Goal: Information Seeking & Learning: Check status

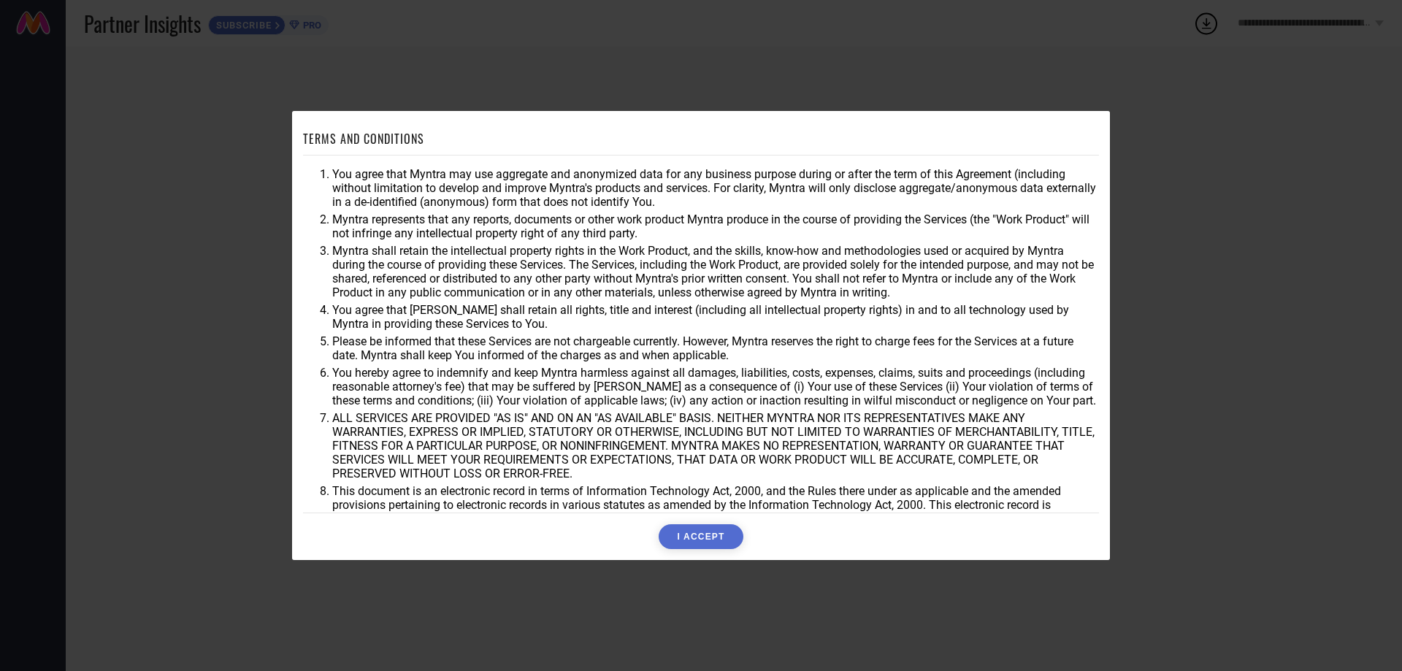
click at [695, 529] on button "I ACCEPT" at bounding box center [700, 536] width 84 height 25
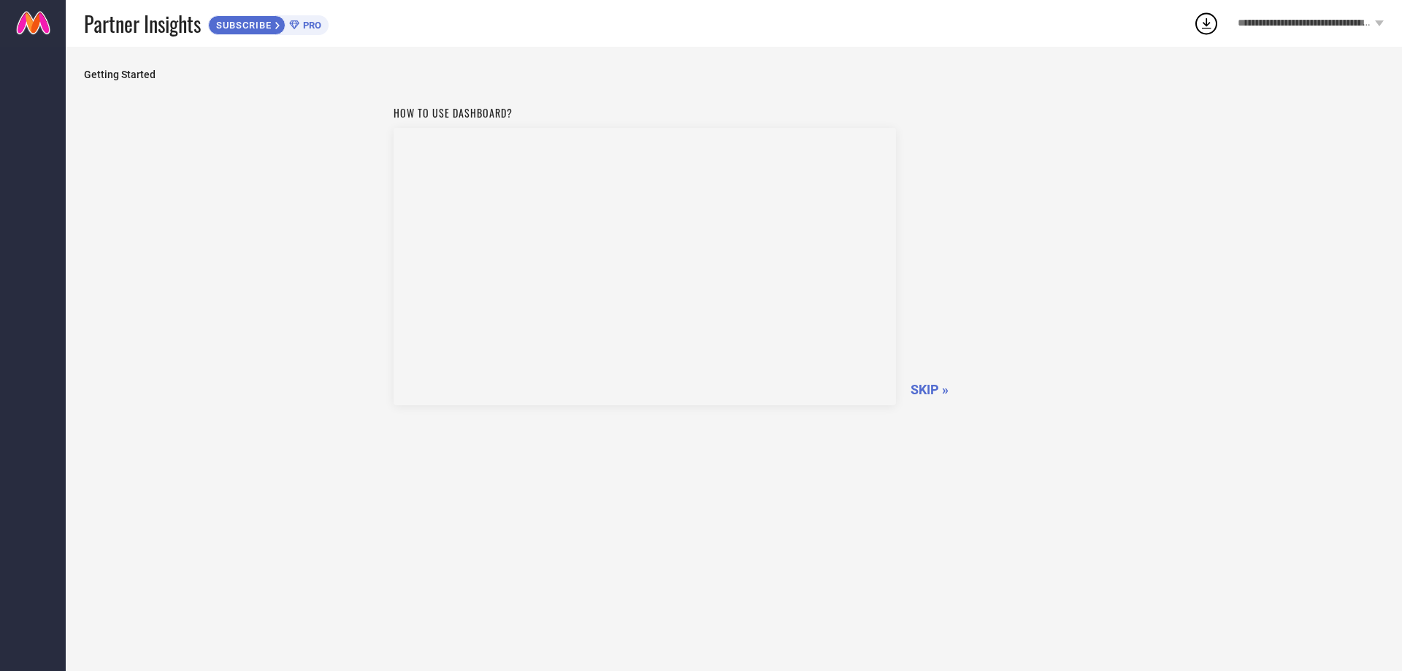
click at [937, 389] on span "SKIP »" at bounding box center [929, 389] width 38 height 15
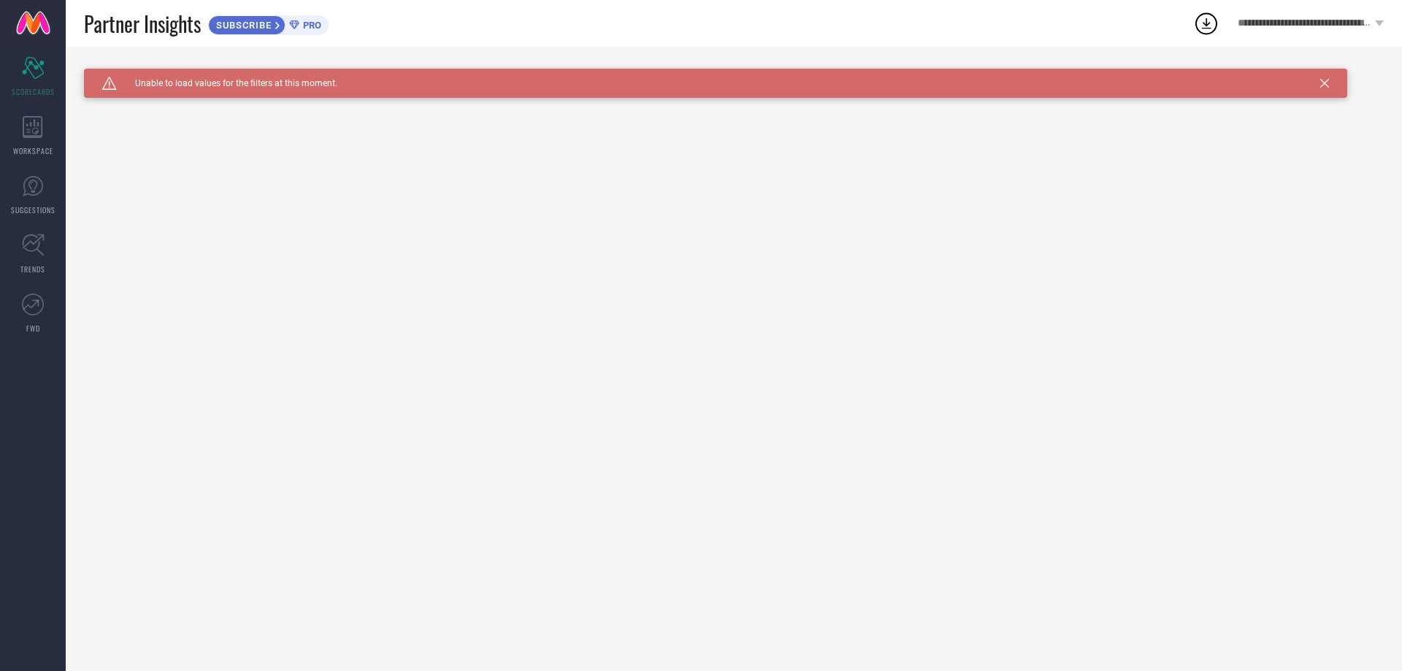
click at [1331, 75] on div "Caution Created with Sketch. Unable to load values for the filters at this mome…" at bounding box center [715, 83] width 1263 height 29
click at [1204, 26] on icon at bounding box center [1206, 23] width 26 height 26
click at [1268, 132] on span "View All Downloads" at bounding box center [1270, 134] width 76 height 12
click at [1326, 81] on icon at bounding box center [1324, 83] width 9 height 9
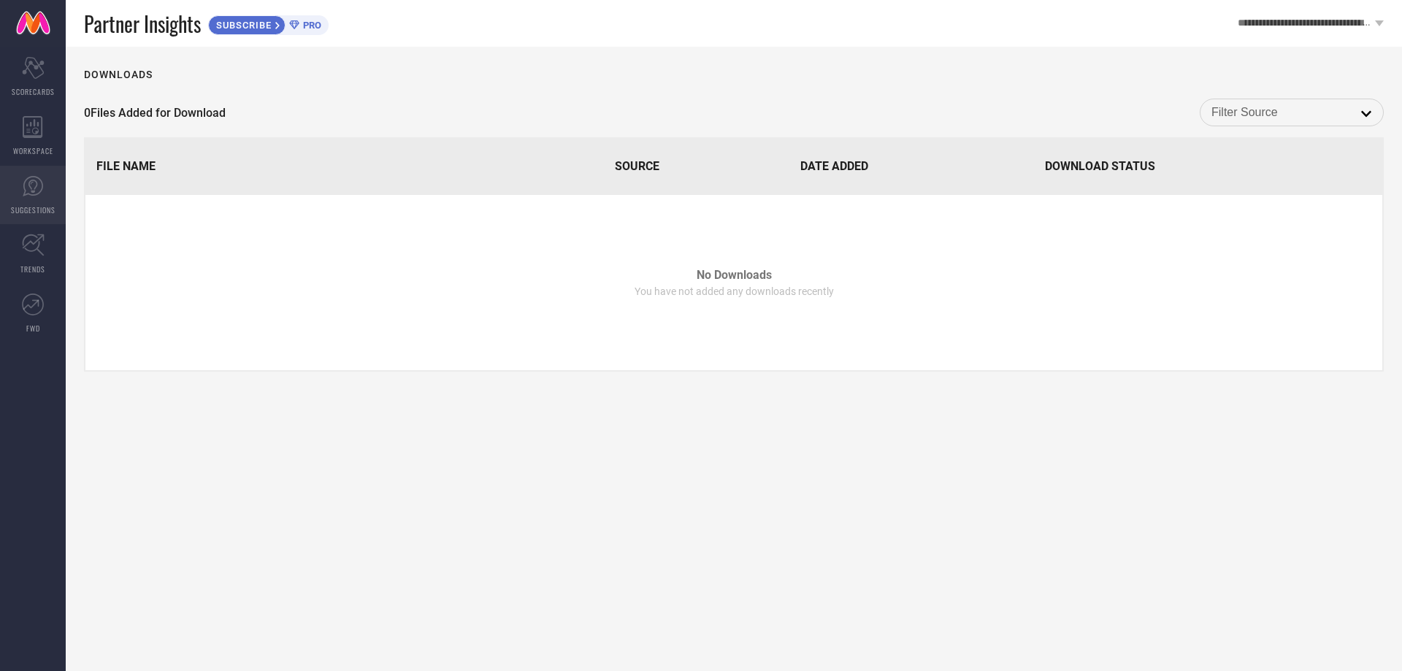
click at [43, 202] on link "SUGGESTIONS" at bounding box center [33, 195] width 66 height 58
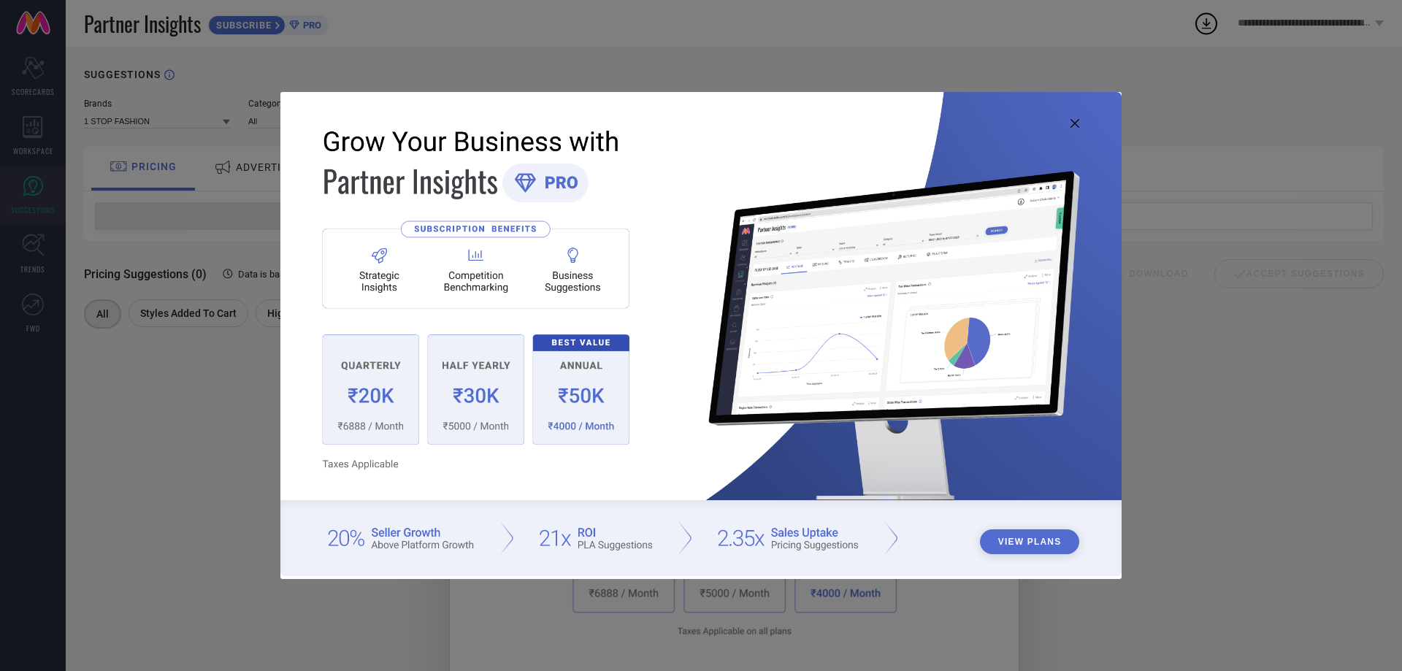
click at [1075, 122] on icon at bounding box center [1074, 123] width 9 height 9
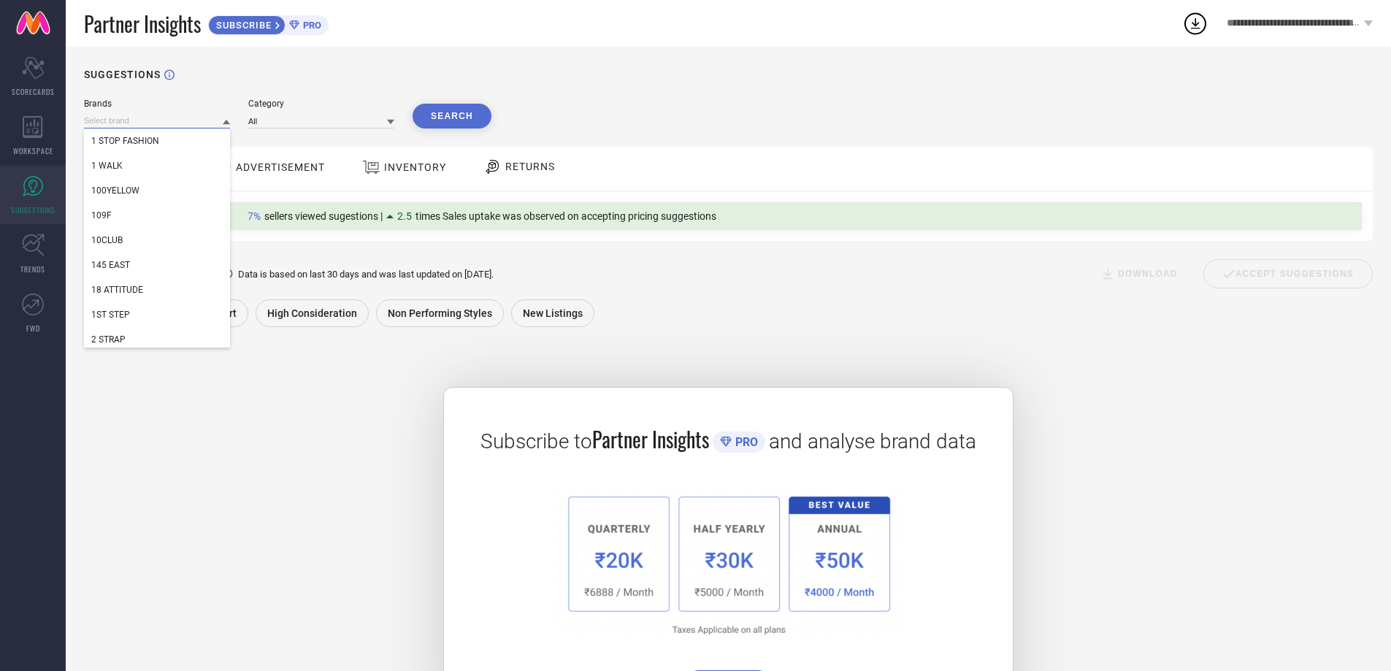
click at [180, 120] on input at bounding box center [157, 120] width 146 height 15
type input "crown of poppies"
click at [297, 140] on div "Brands crown of poppies CROWN OFRA CROWN CRAFT OFFCUTS OFF LABEL OFF LIMITS OFF…" at bounding box center [728, 413] width 1288 height 629
click at [187, 120] on input at bounding box center [157, 120] width 146 height 15
click at [285, 144] on div "Brands 1 STOP FASHION 1 WALK 100YELLOW 109F 10CLUB 145 EAST 18 ATTITUDE 1ST STE…" at bounding box center [728, 413] width 1288 height 629
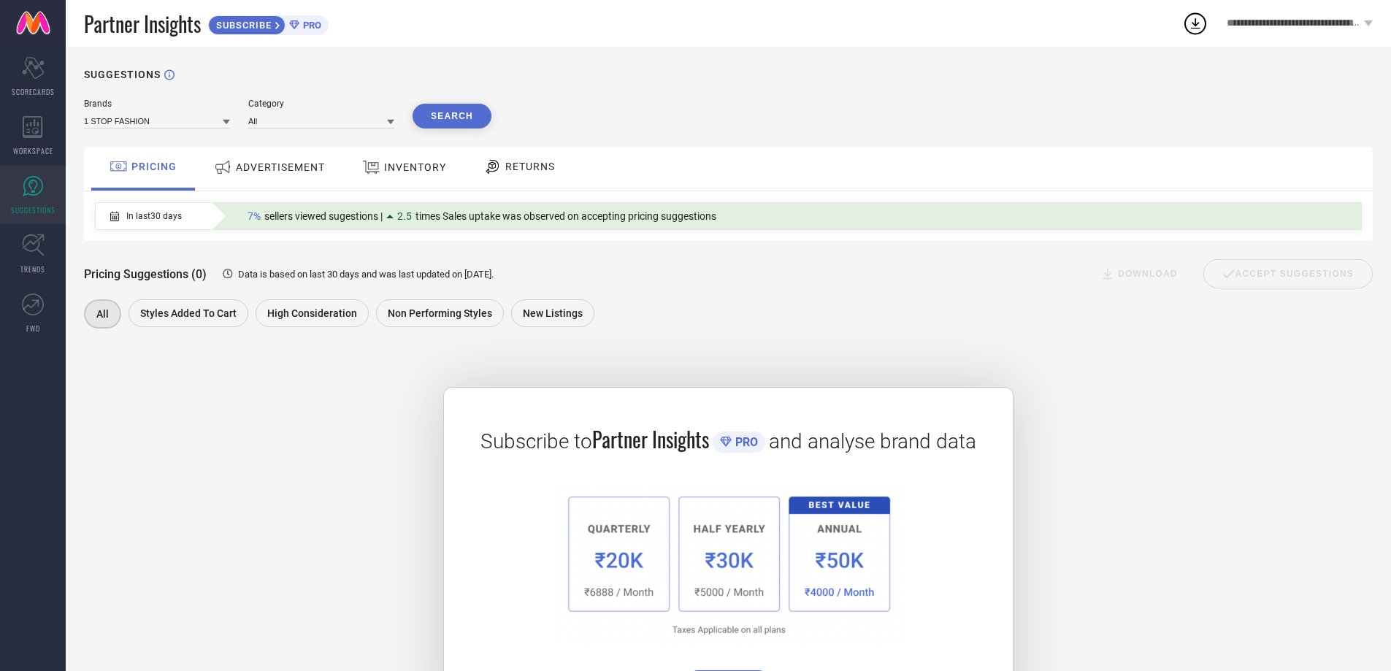
click at [294, 169] on span "ADVERTISEMENT" at bounding box center [280, 167] width 89 height 12
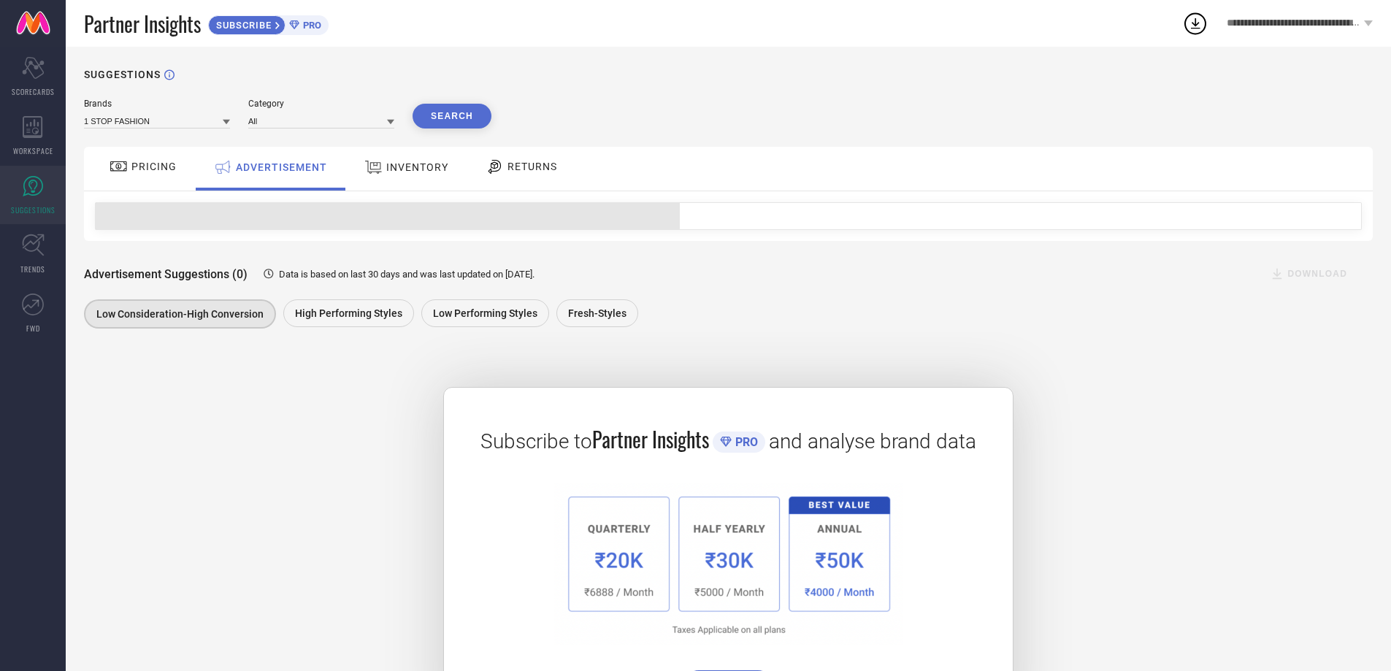
click at [395, 165] on span "INVENTORY" at bounding box center [417, 167] width 62 height 12
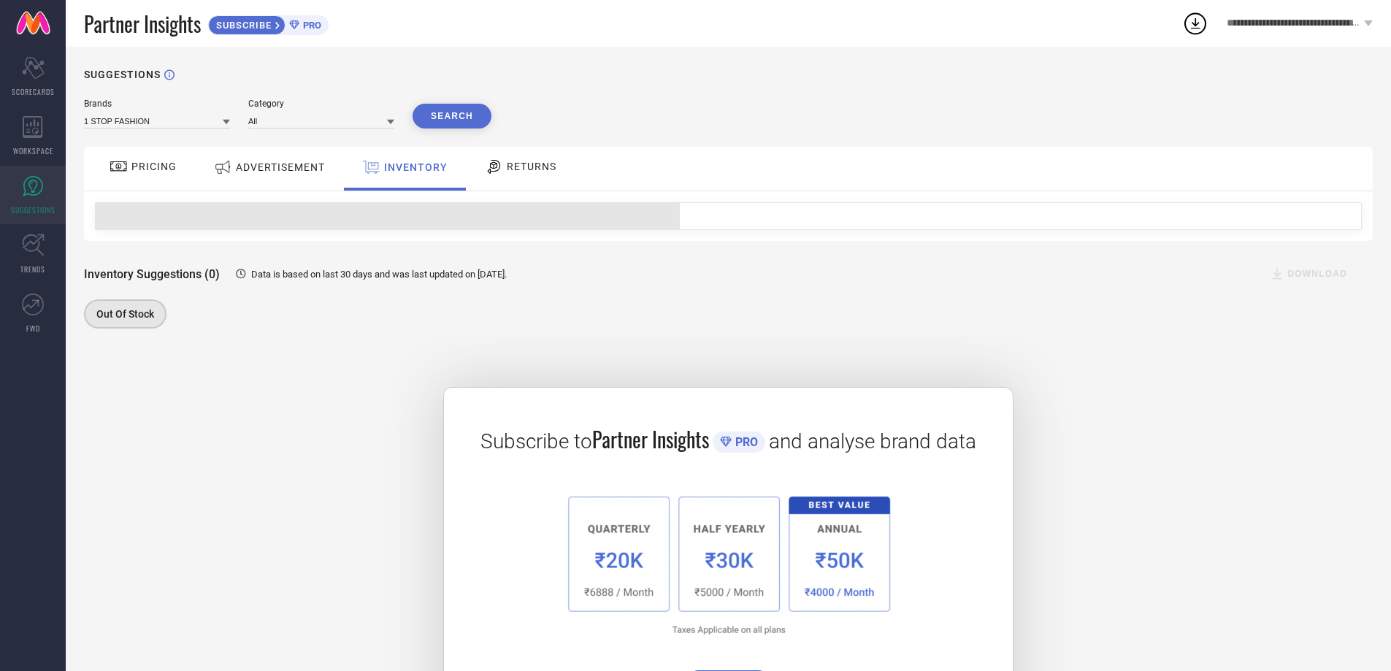
click at [533, 160] on div "RETURNS" at bounding box center [520, 166] width 79 height 25
click at [137, 155] on div "PRICING" at bounding box center [143, 166] width 74 height 25
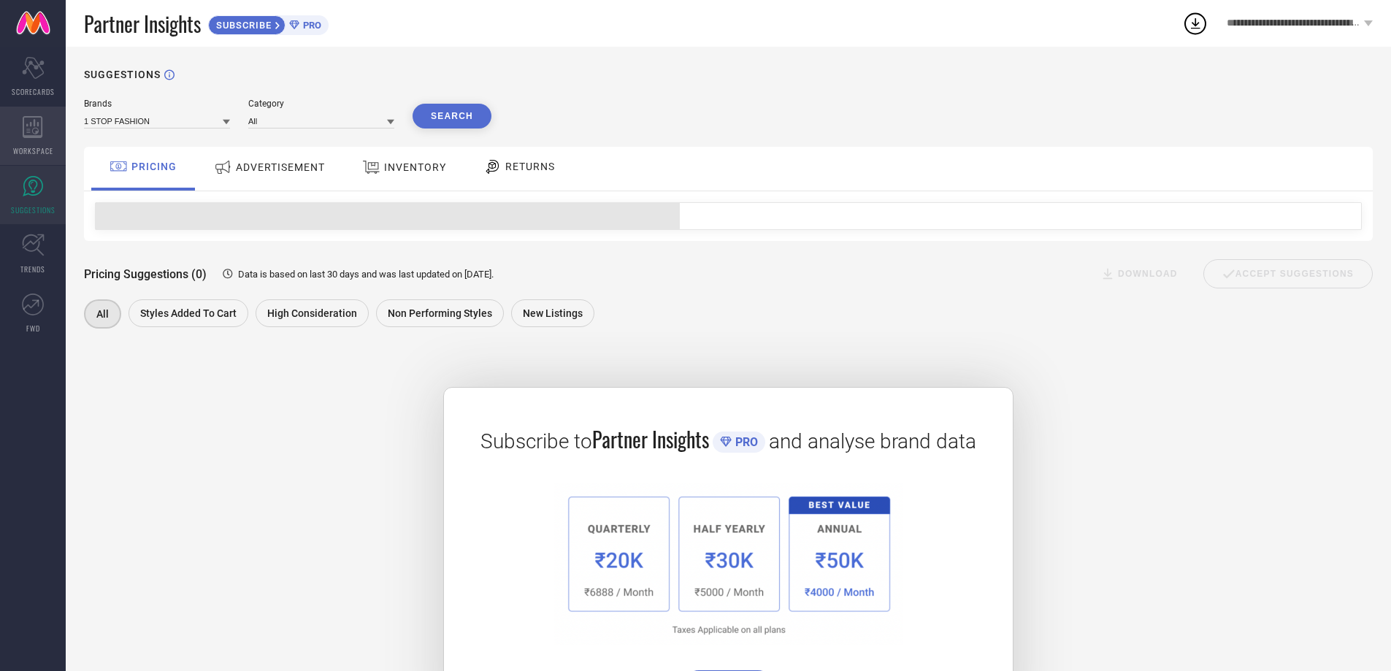
click at [23, 134] on icon at bounding box center [33, 127] width 20 height 22
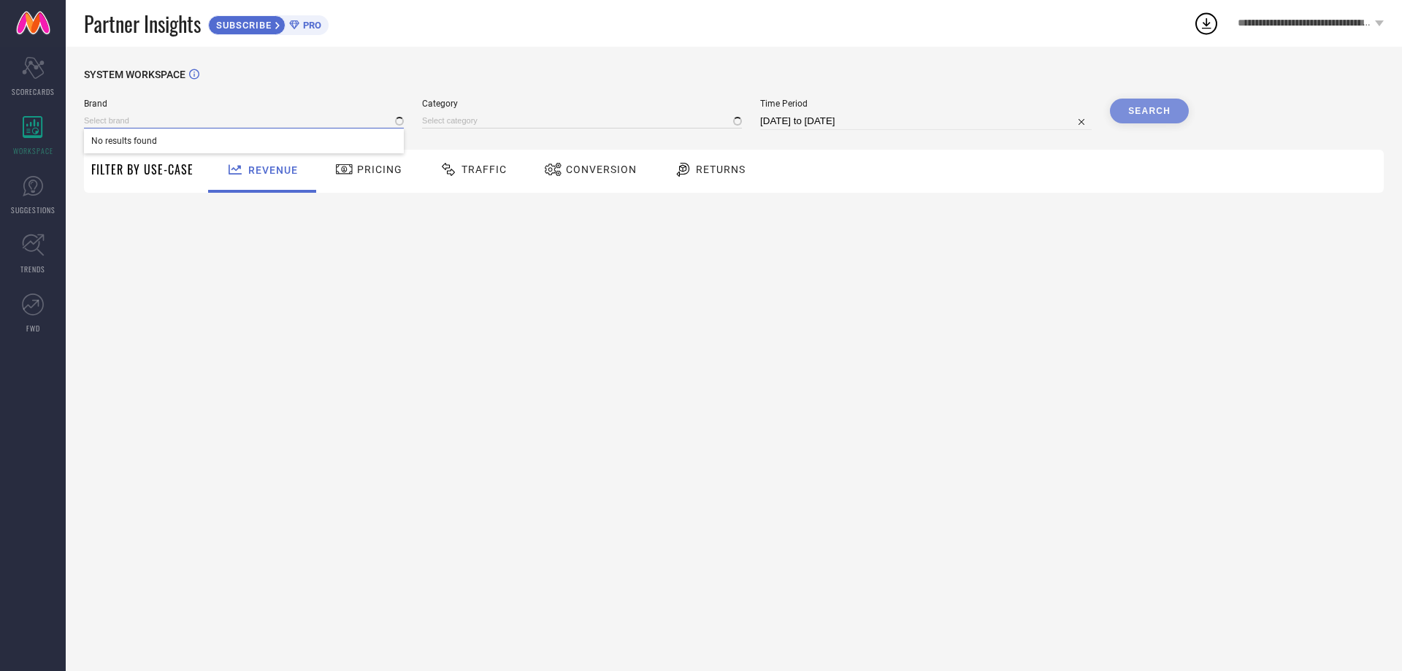
click at [169, 121] on input at bounding box center [244, 120] width 320 height 15
type input "All"
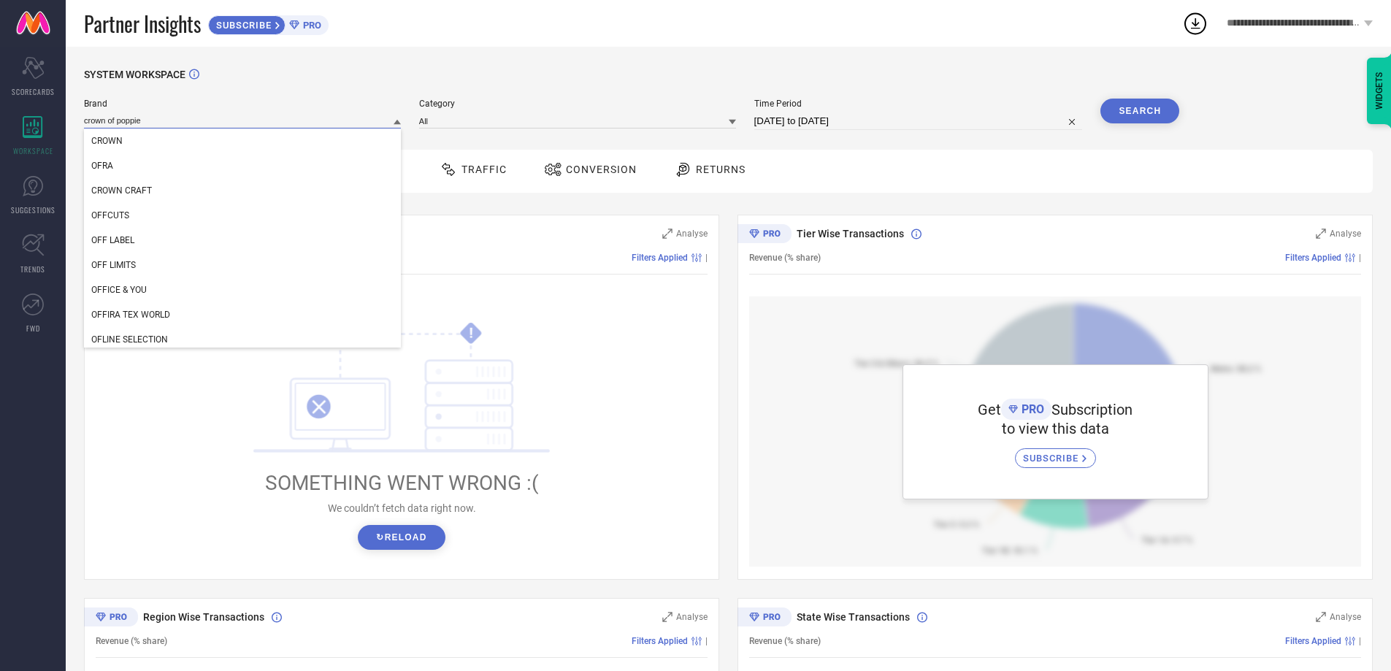
type input "crown of poppies"
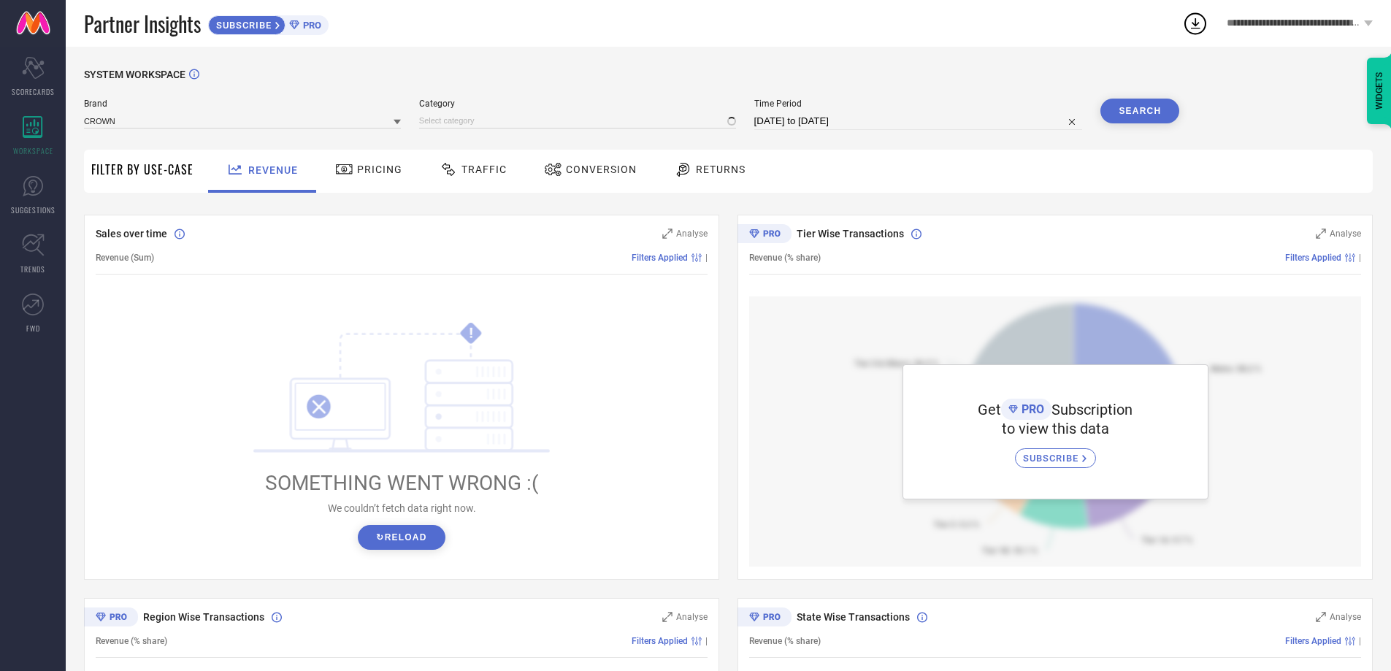
click at [483, 130] on div "Category" at bounding box center [577, 114] width 317 height 31
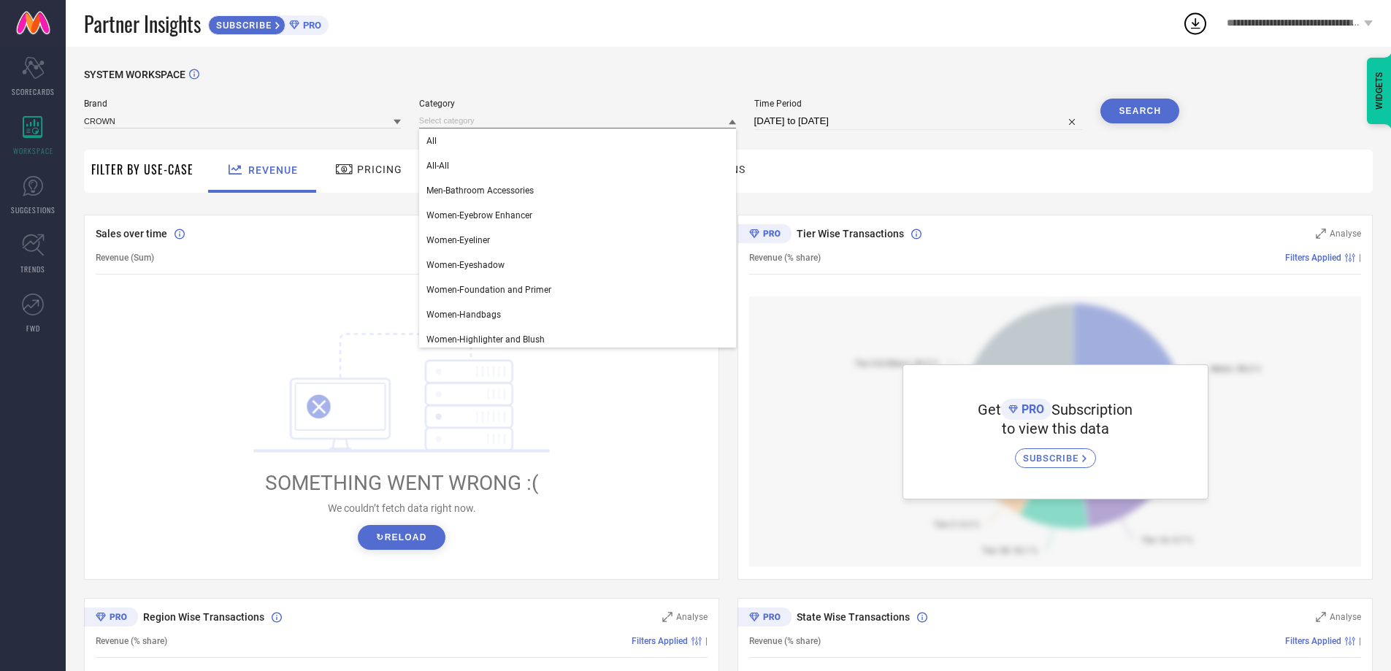
click at [483, 123] on input at bounding box center [577, 120] width 317 height 15
click at [301, 239] on div "Sales over time" at bounding box center [372, 233] width 552 height 15
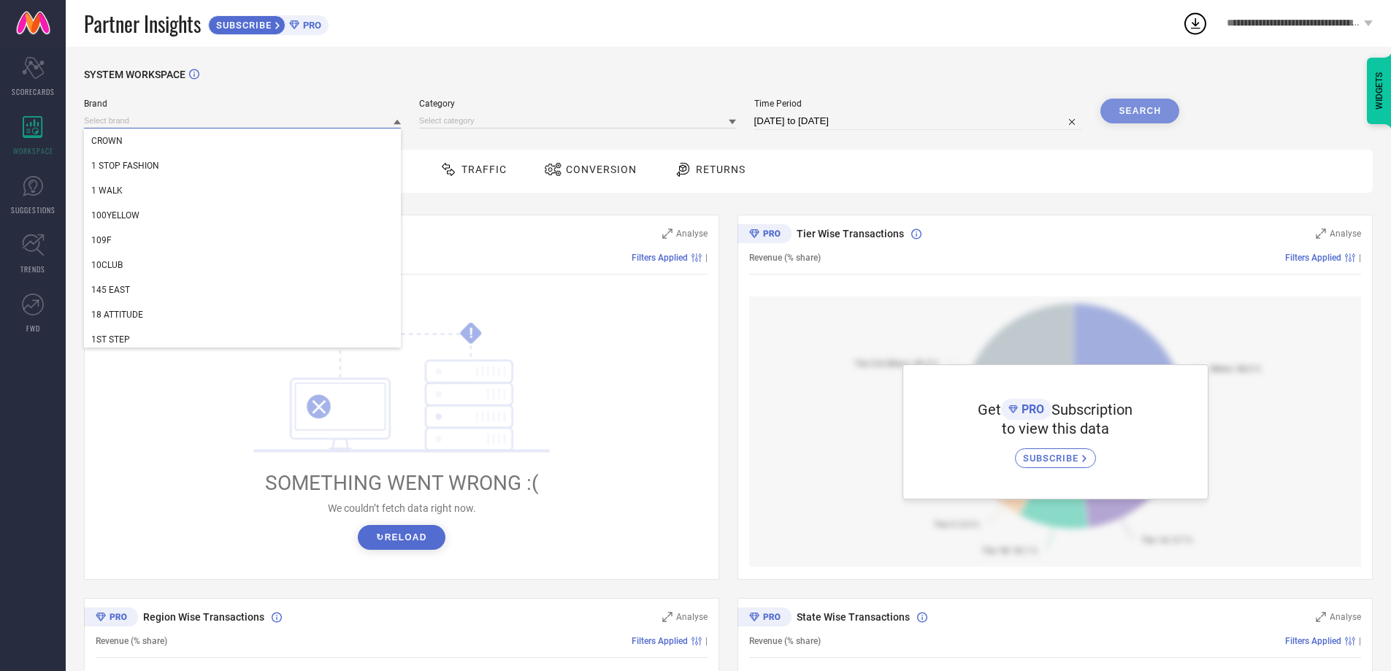
click at [161, 118] on input at bounding box center [242, 120] width 317 height 15
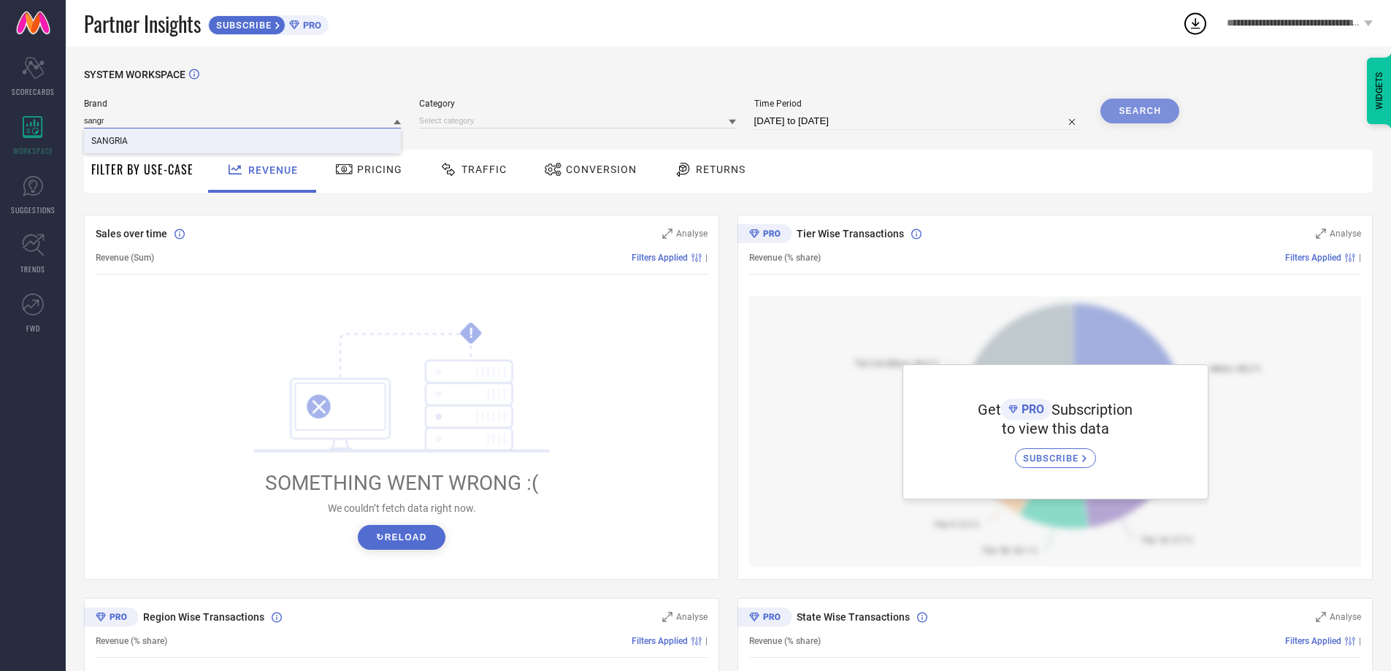
type input "sangr"
click at [150, 144] on div "SANGRIA" at bounding box center [242, 140] width 317 height 25
click at [470, 123] on input at bounding box center [577, 120] width 317 height 15
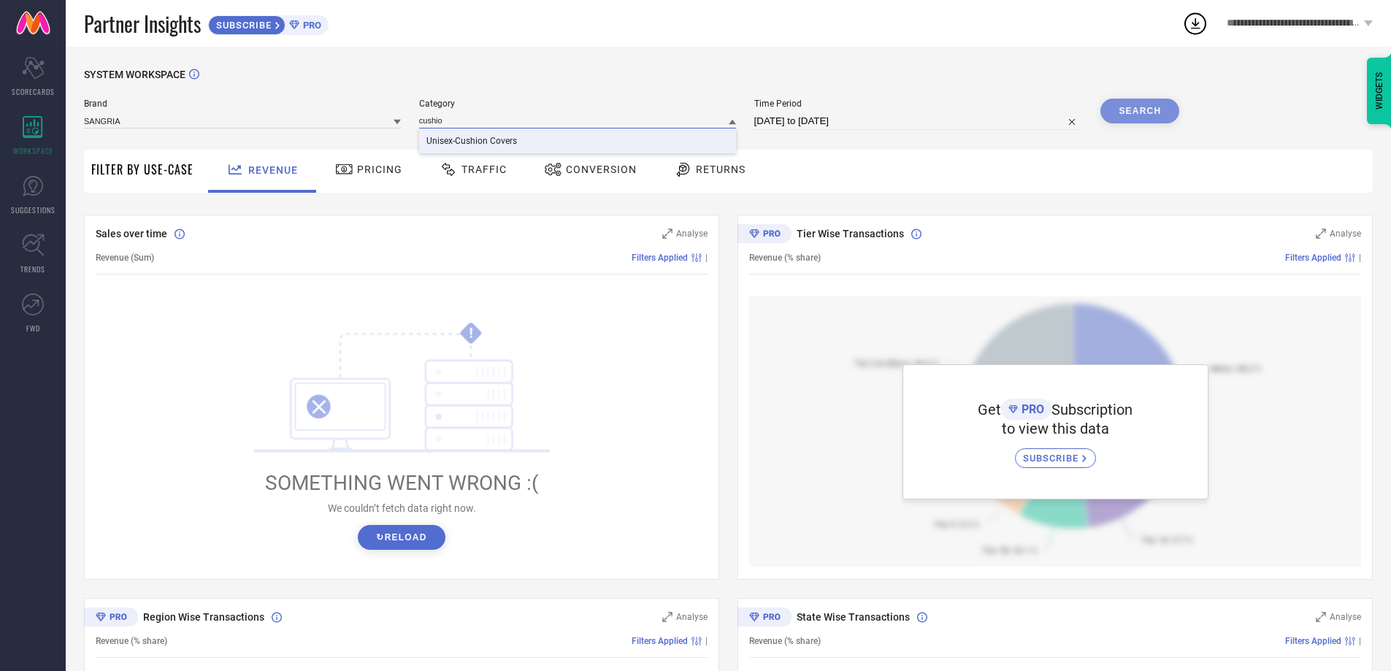
type input "cushio"
click at [447, 139] on span "Unisex-Cushion Covers" at bounding box center [471, 141] width 91 height 10
select select "7"
select select "2025"
select select "8"
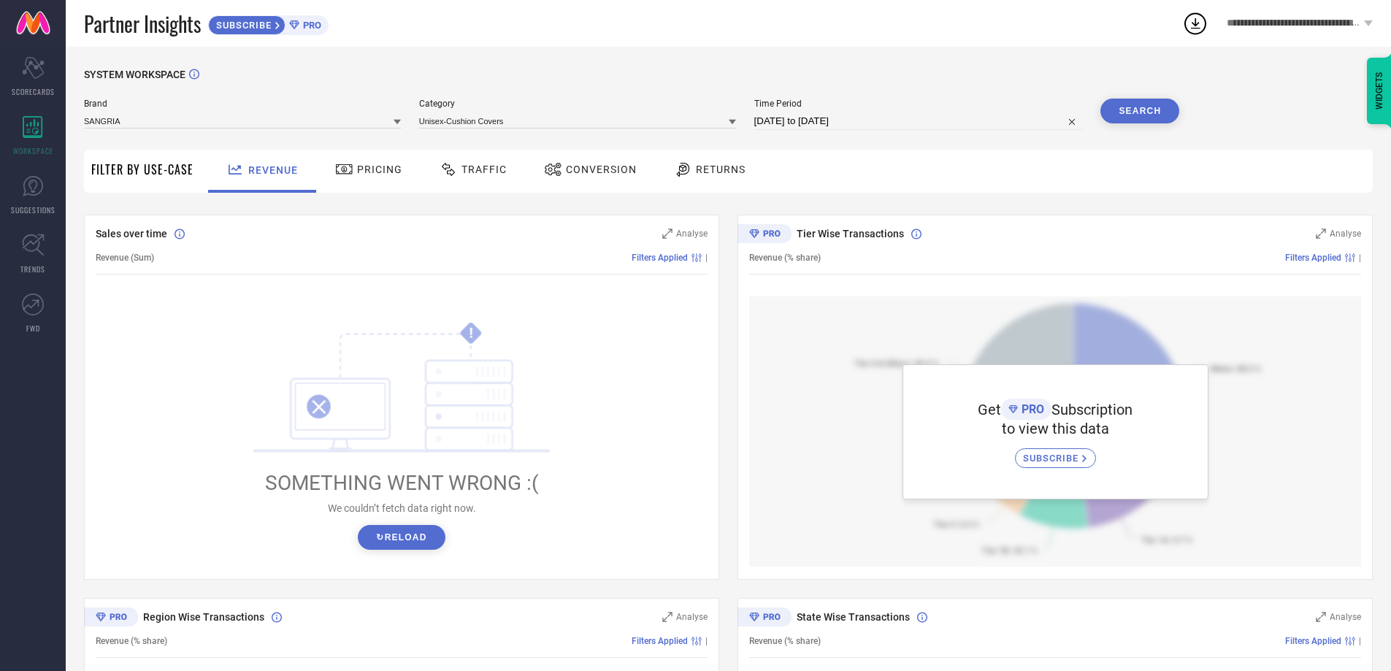
select select "2025"
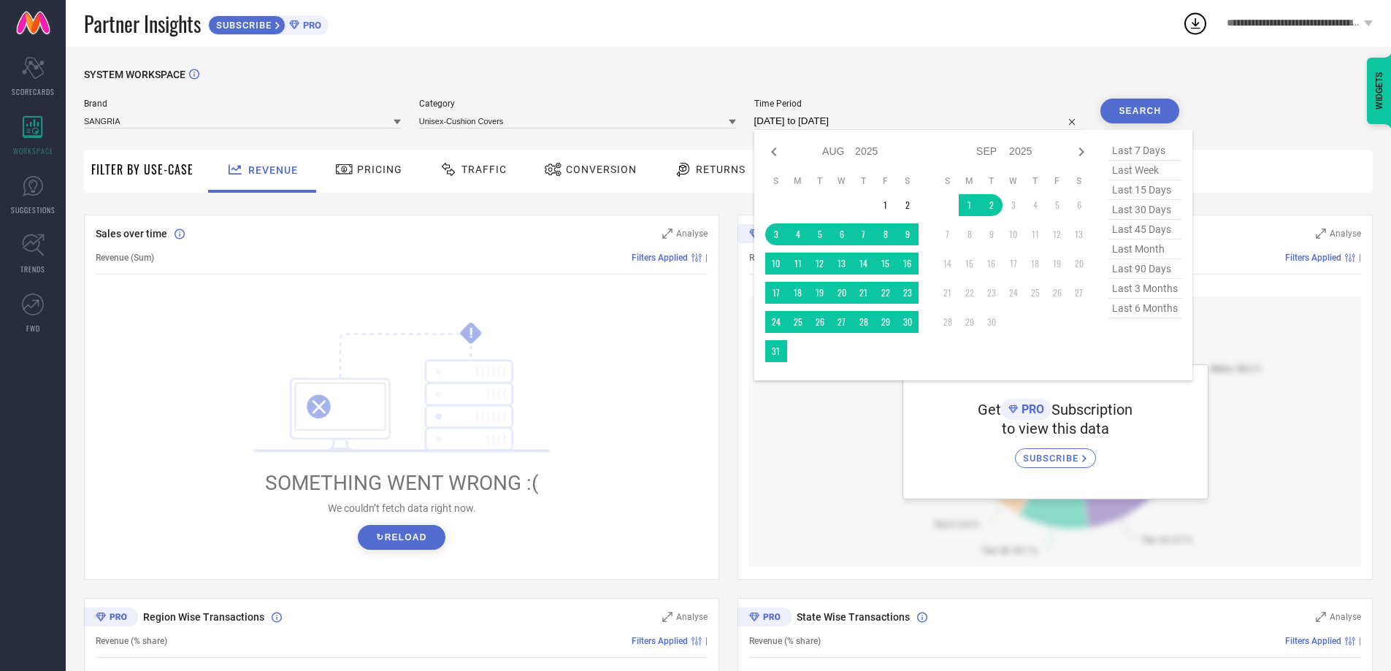
click at [797, 125] on input "03-08-2025 to 02-09-2025" at bounding box center [918, 121] width 329 height 18
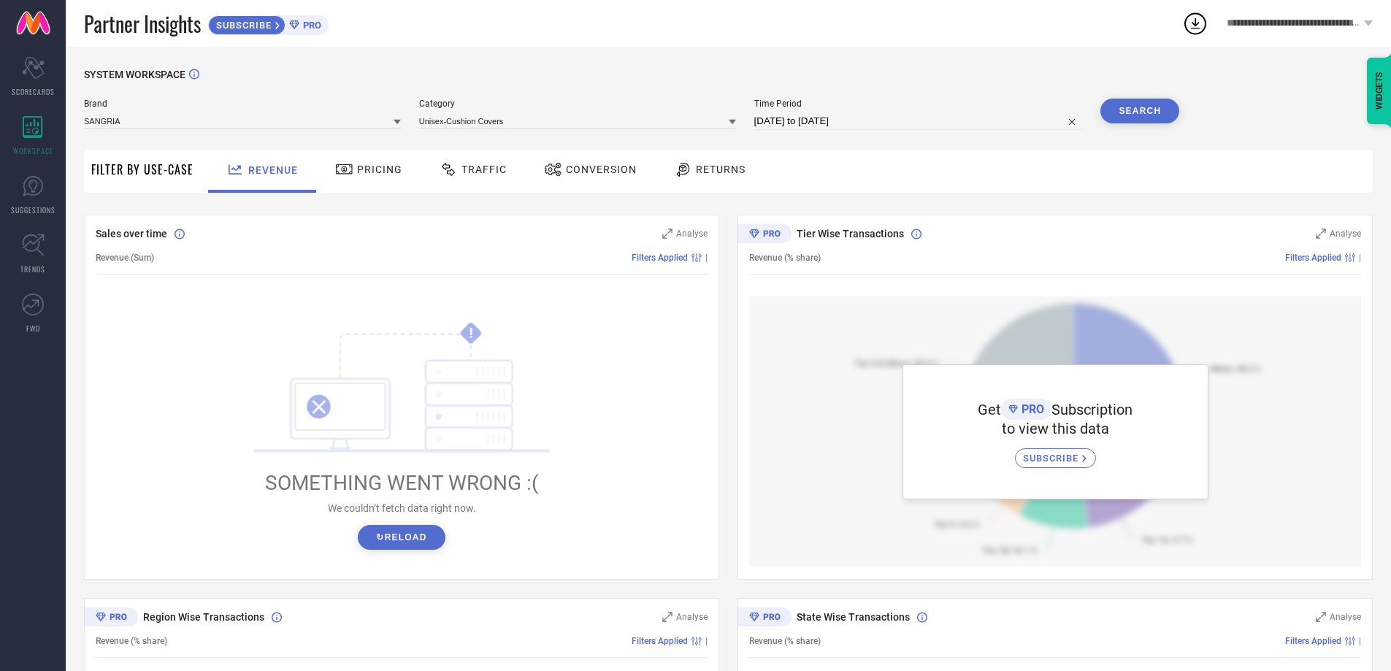
click at [1136, 115] on button "Search" at bounding box center [1139, 111] width 79 height 25
click at [477, 166] on span "Traffic" at bounding box center [483, 170] width 45 height 12
